Goal: Check status: Check status

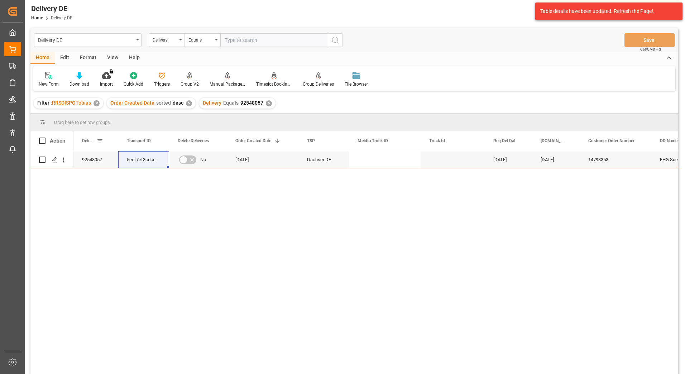
click at [189, 216] on div "5eef7ef3cdce 20.08.2025 15.08.2025 14793353 EHG Suedbayern mbH Franz-Kollmann-S…" at bounding box center [375, 264] width 605 height 227
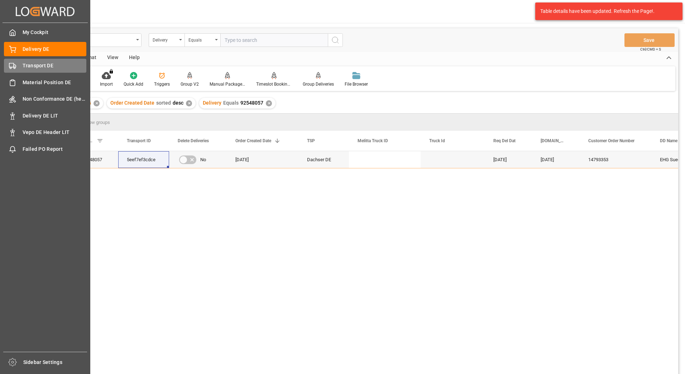
click at [23, 65] on span "Transport DE" at bounding box center [55, 66] width 64 height 8
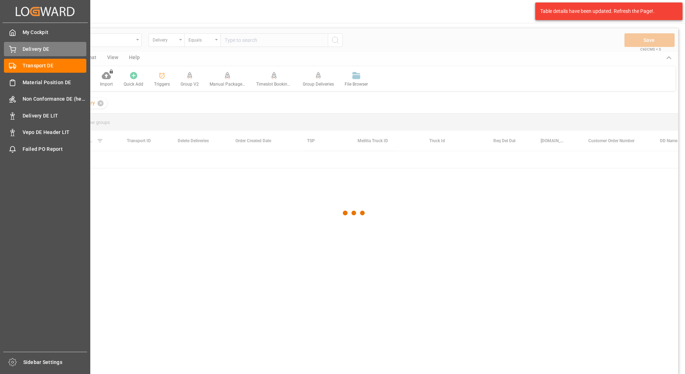
click at [26, 50] on span "Delivery DE" at bounding box center [55, 49] width 64 height 8
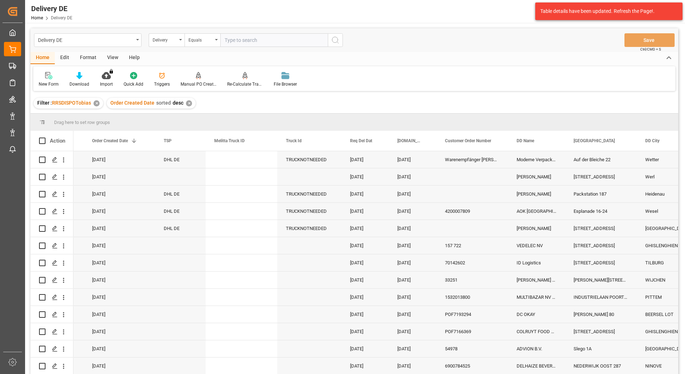
click at [247, 39] on input "text" at bounding box center [273, 40] width 107 height 14
paste input "92548236"
type input "92548236"
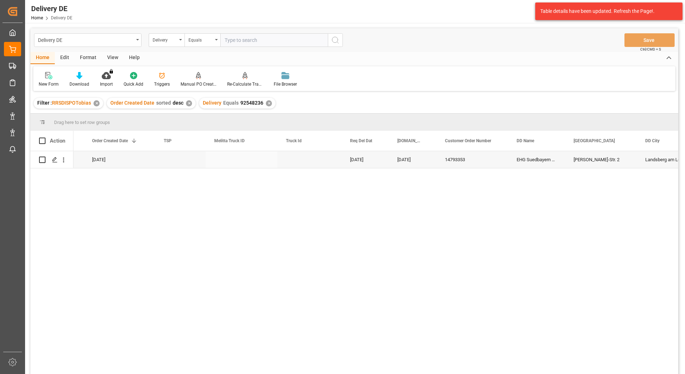
click at [44, 159] on input "Press Space to toggle row selection (unchecked)" at bounding box center [42, 159] width 6 height 6
checkbox input "true"
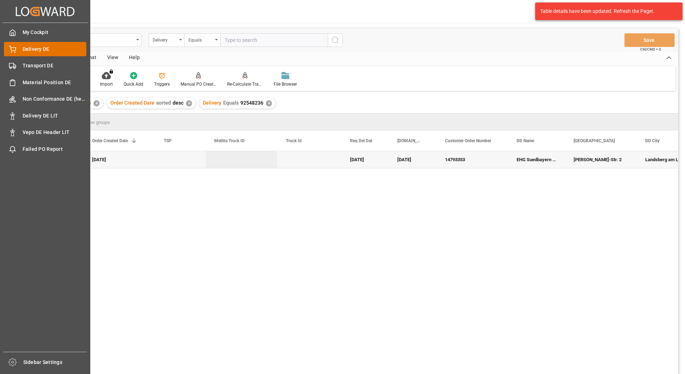
click at [19, 46] on div "Delivery DE Delivery DE" at bounding box center [45, 49] width 82 height 14
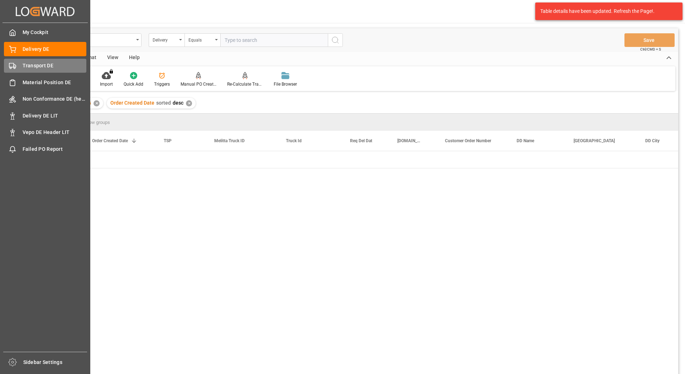
click at [11, 66] on icon at bounding box center [12, 65] width 7 height 7
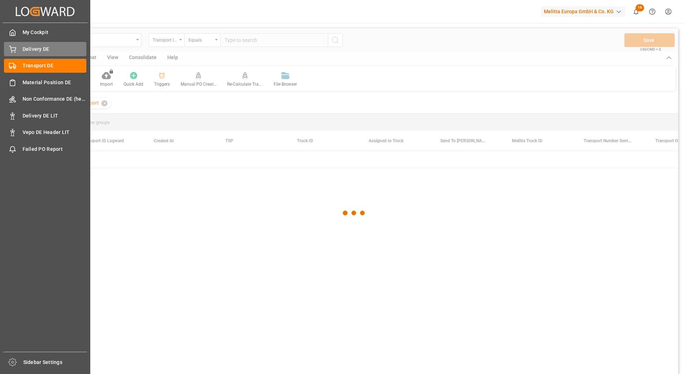
click at [39, 44] on div "Delivery DE Delivery DE" at bounding box center [45, 49] width 82 height 14
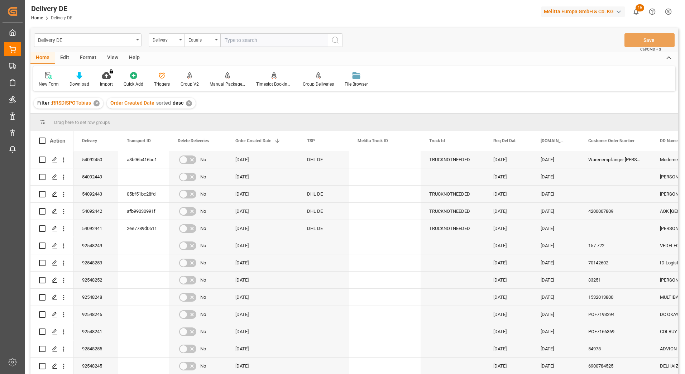
click at [260, 40] on input "text" at bounding box center [273, 40] width 107 height 14
paste input "92548236"
type input "92548236"
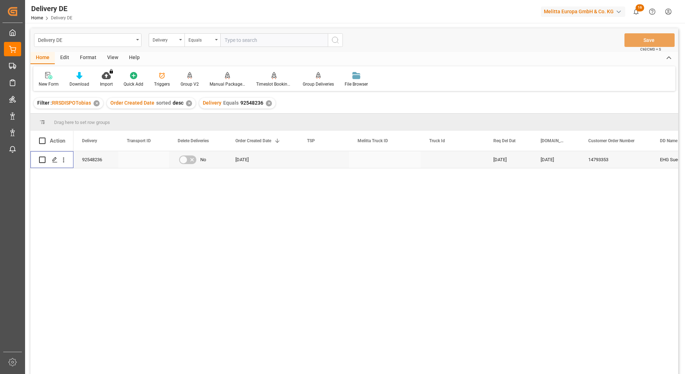
click at [42, 160] on input "Press Space to toggle row selection (unchecked)" at bounding box center [42, 159] width 6 height 6
checkbox input "true"
click at [226, 78] on icon at bounding box center [227, 75] width 5 height 7
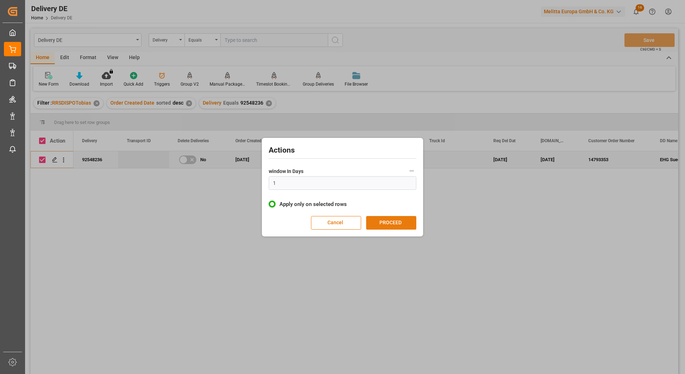
click at [387, 222] on button "PROCEED" at bounding box center [391, 223] width 50 height 14
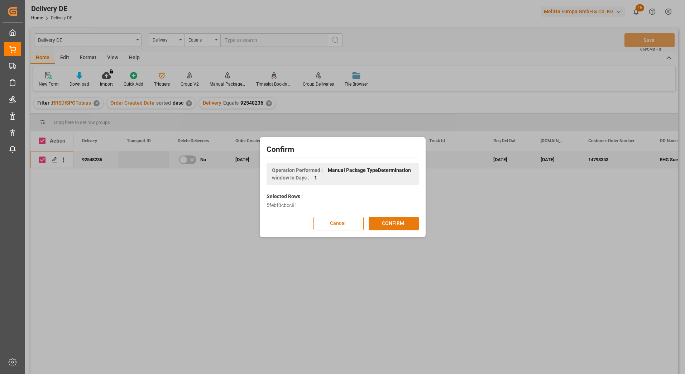
click at [378, 224] on button "CONFIRM" at bounding box center [394, 224] width 50 height 14
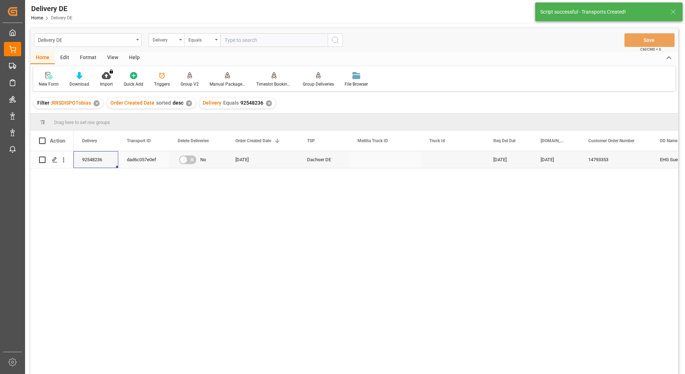
click at [97, 161] on div "92548236" at bounding box center [95, 159] width 45 height 17
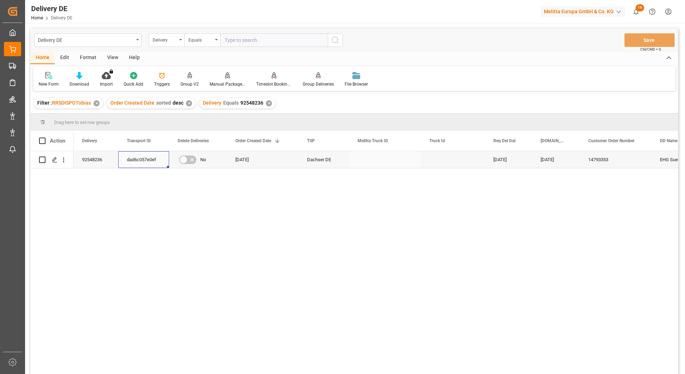
click at [141, 159] on div "dad6c057e0ef" at bounding box center [143, 159] width 51 height 17
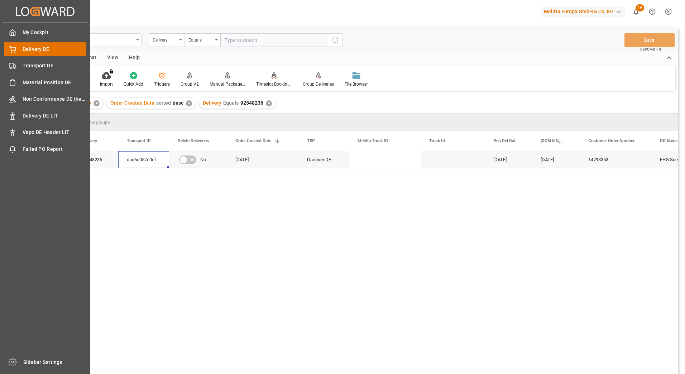
click at [40, 52] on span "Delivery DE" at bounding box center [55, 49] width 64 height 8
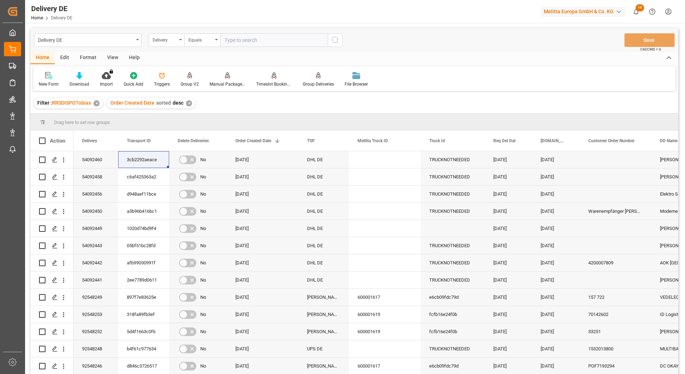
click at [250, 40] on input "text" at bounding box center [273, 40] width 107 height 14
paste input "92543750"
type input "92543750"
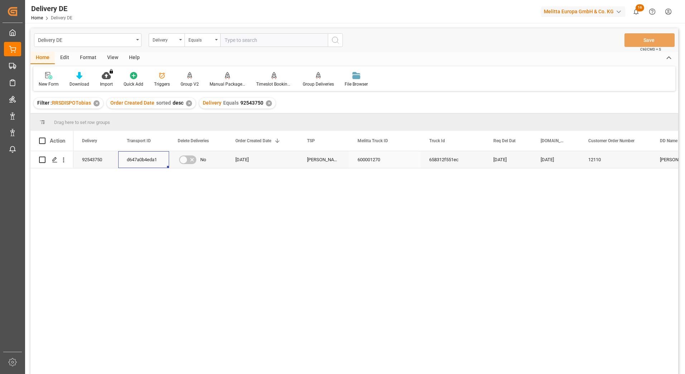
click at [144, 160] on div "d647a0b4eda1" at bounding box center [143, 159] width 51 height 17
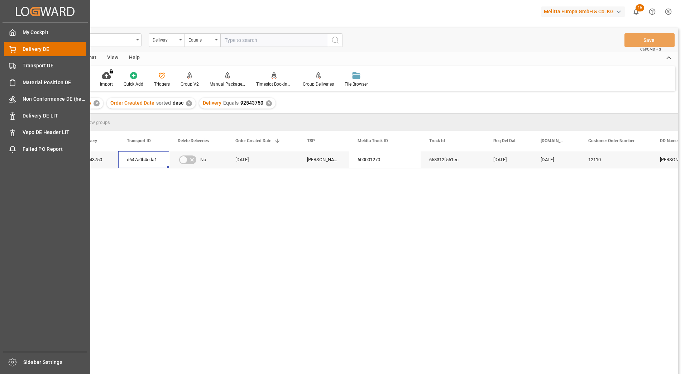
click at [28, 50] on span "Delivery DE" at bounding box center [55, 49] width 64 height 8
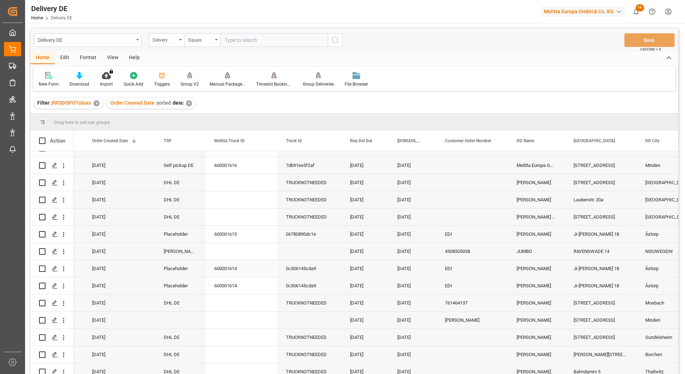
scroll to position [788, 0]
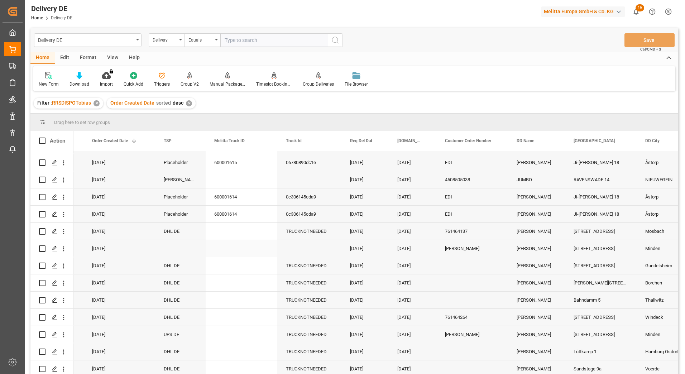
click at [471, 250] on div "Caren Bentz" at bounding box center [472, 248] width 72 height 17
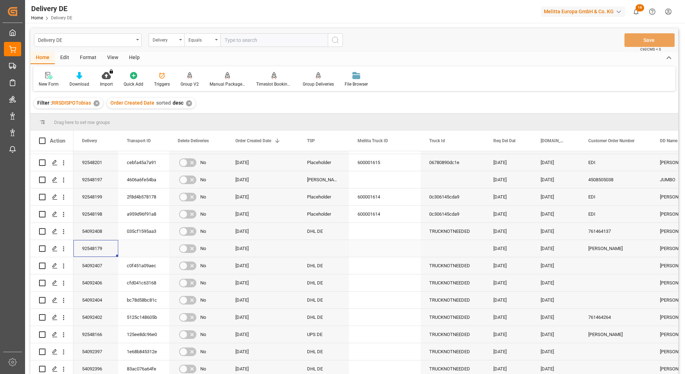
click at [95, 246] on div "92548179" at bounding box center [95, 248] width 45 height 17
click at [254, 43] on input "text" at bounding box center [273, 40] width 107 height 14
paste input "92546775"
type input "92546775"
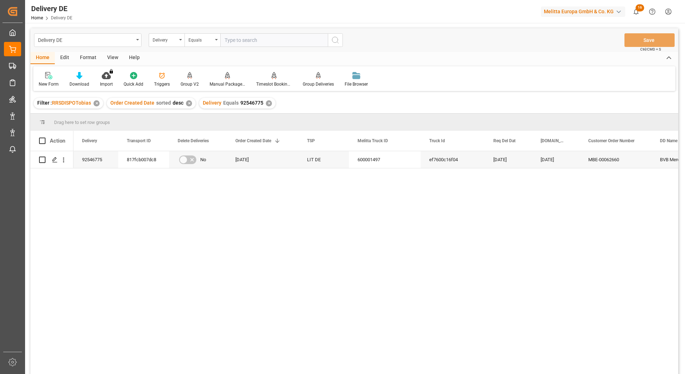
click at [504, 274] on div "817fcb007dc8 No 06.08.2025 LIT DE 600001497 ef7600c16f04 13.08.2025 11.08.2025 …" at bounding box center [375, 264] width 605 height 227
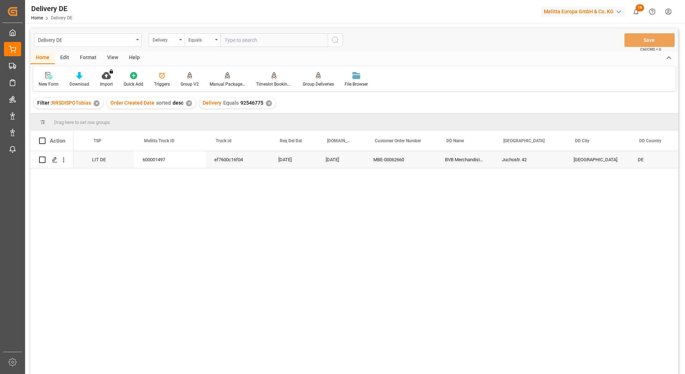
scroll to position [0, 215]
click at [462, 159] on div "BVB Merchandising GmbH" at bounding box center [464, 159] width 57 height 17
click at [240, 37] on input "text" at bounding box center [273, 40] width 107 height 14
paste input "92545947"
type input "92545947"
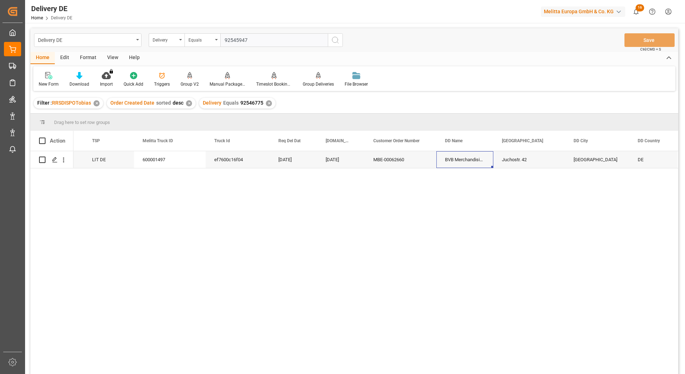
click at [337, 39] on icon "search button" at bounding box center [335, 40] width 9 height 9
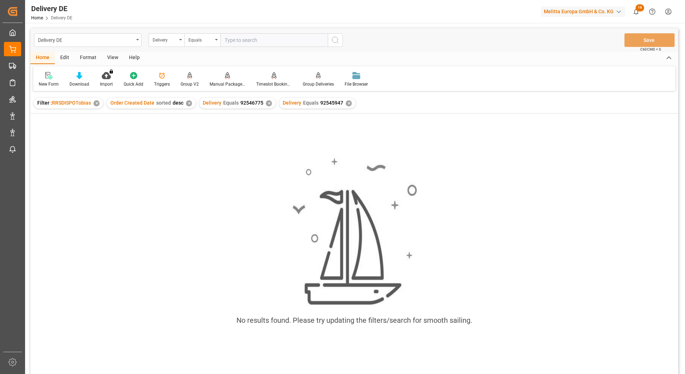
click at [266, 105] on div "✕" at bounding box center [269, 103] width 6 height 6
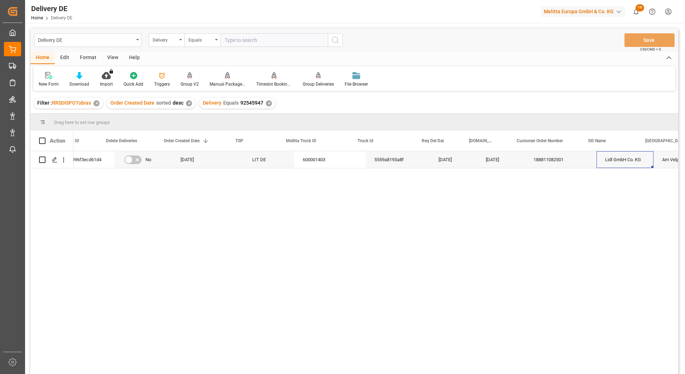
scroll to position [0, 78]
